Goal: Transaction & Acquisition: Purchase product/service

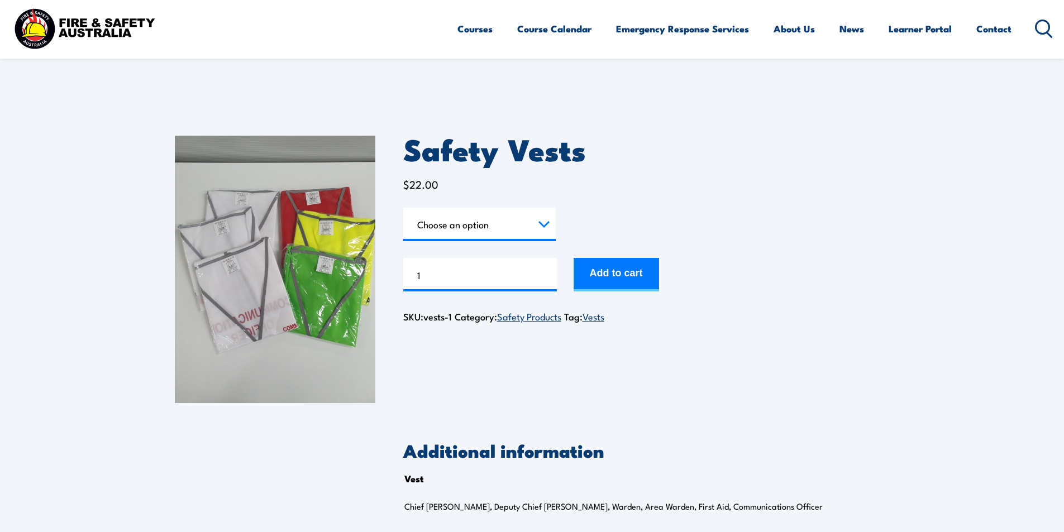
click at [545, 222] on select "Choose an option Chief Warden Deputy Chief Warden Warden Area Warden First Aid …" at bounding box center [479, 225] width 153 height 34
click at [403, 208] on select "Choose an option Chief Warden Deputy Chief Warden Warden Area Warden First Aid …" at bounding box center [479, 225] width 153 height 34
select select "Chief Warden"
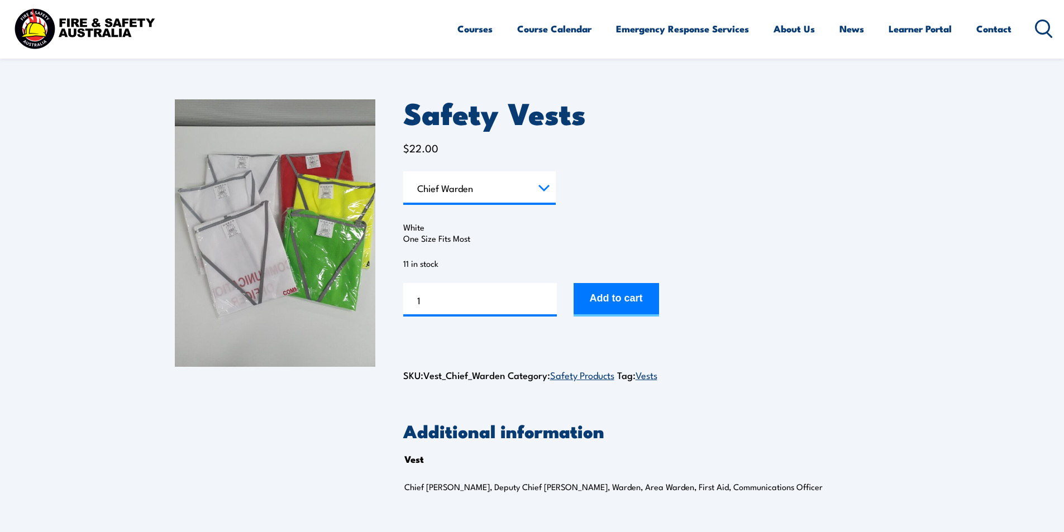
scroll to position [56, 0]
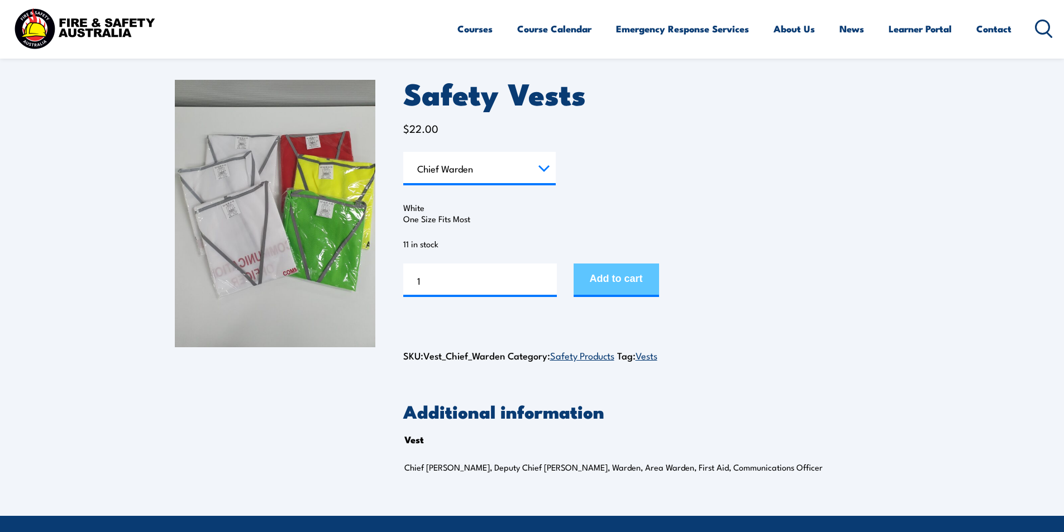
click at [640, 283] on button "Add to cart" at bounding box center [616, 281] width 85 height 34
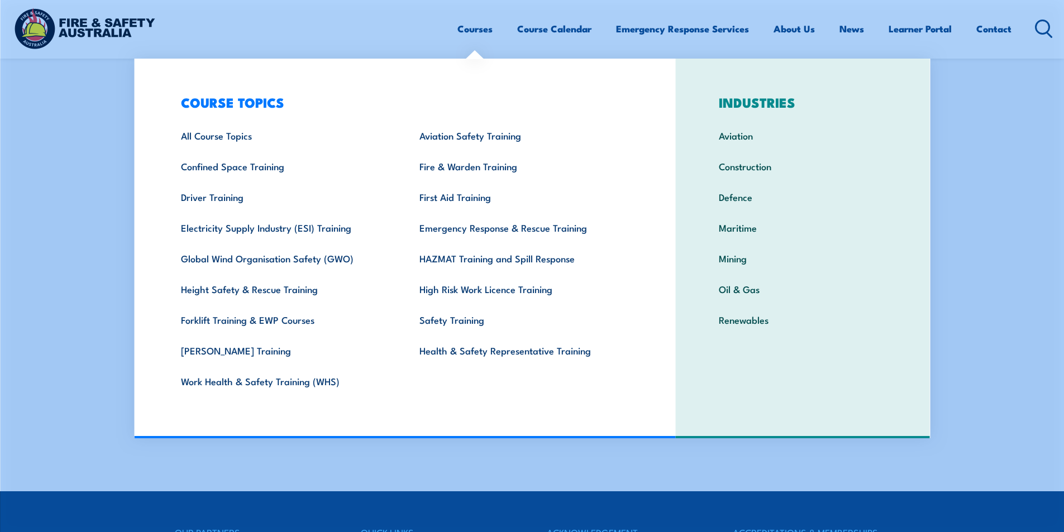
click at [993, 263] on section "Products in cart Product Details Total Safety Vests $22.00 White One Size Fits …" at bounding box center [532, 223] width 1064 height 447
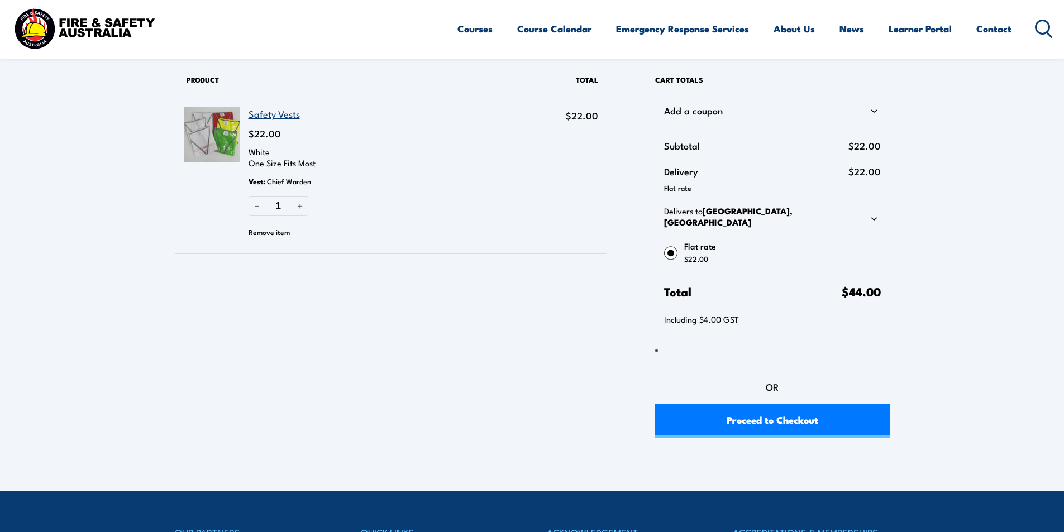
click at [215, 133] on img at bounding box center [212, 135] width 56 height 56
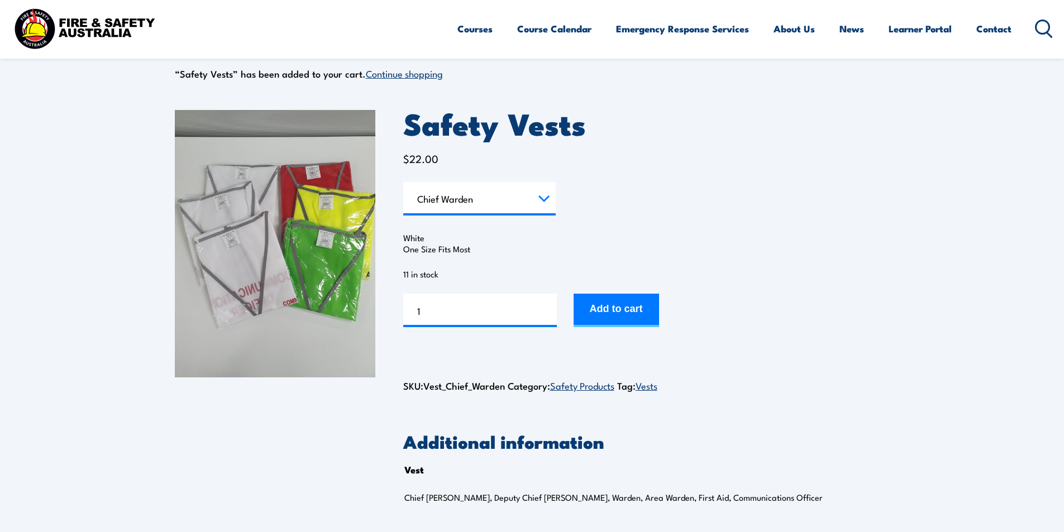
scroll to position [223, 0]
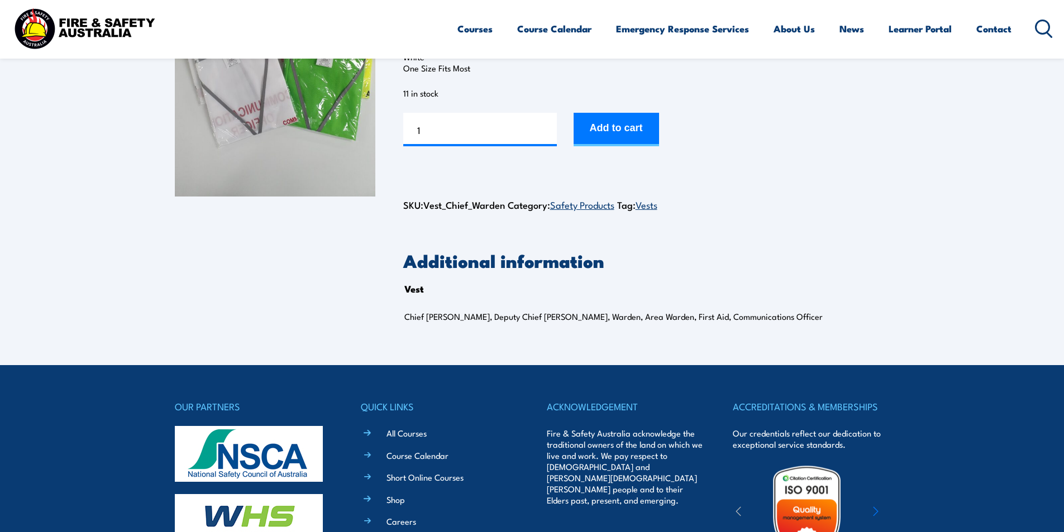
click at [655, 206] on link "Vests" at bounding box center [647, 204] width 22 height 13
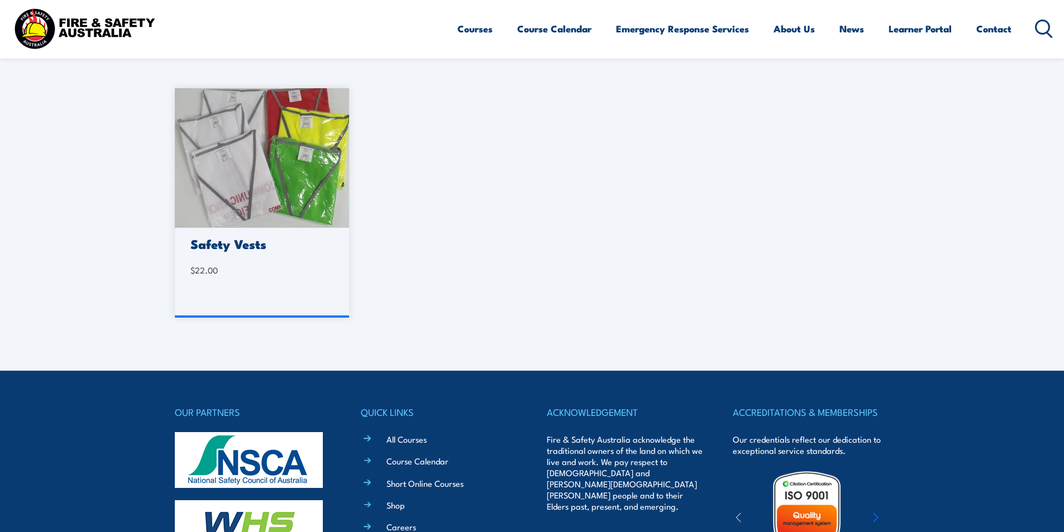
scroll to position [279, 0]
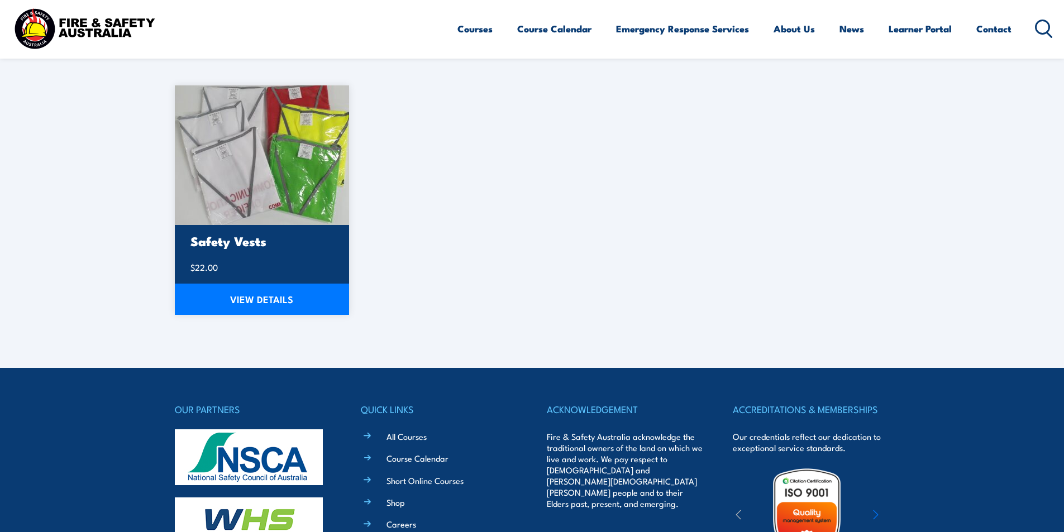
click at [250, 161] on img at bounding box center [262, 155] width 175 height 140
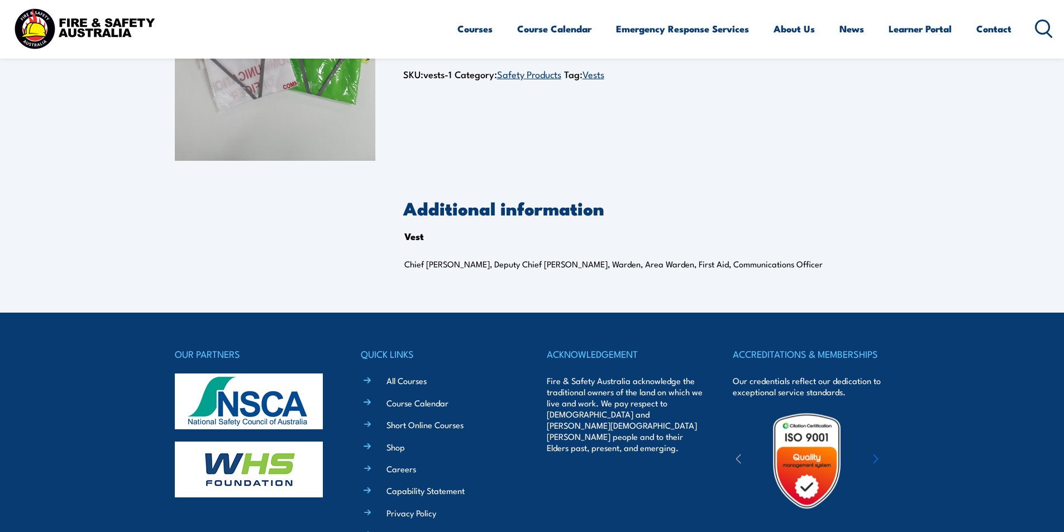
scroll to position [66, 0]
